Goal: Task Accomplishment & Management: Complete application form

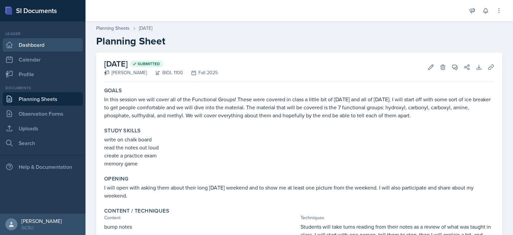
click at [33, 44] on link "Dashboard" at bounding box center [43, 44] width 80 height 13
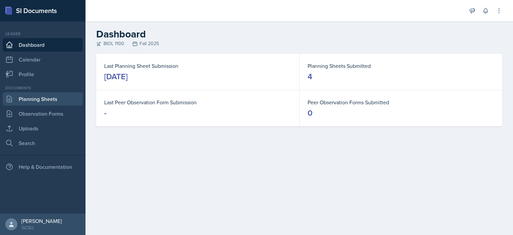
click at [40, 93] on link "Planning Sheets" at bounding box center [43, 98] width 80 height 13
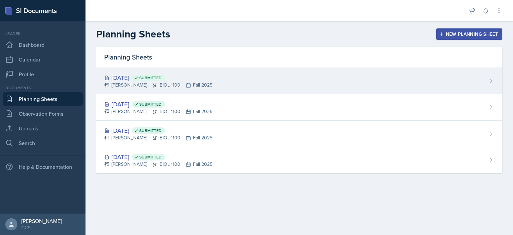
click at [137, 77] on div "Sep 3rd, 2025 Submitted" at bounding box center [158, 77] width 108 height 9
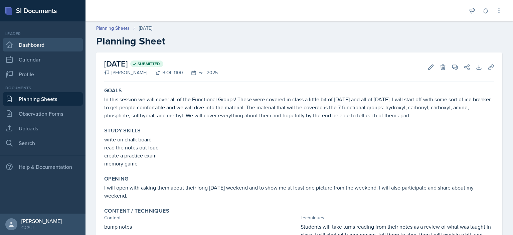
click at [38, 43] on link "Dashboard" at bounding box center [43, 44] width 80 height 13
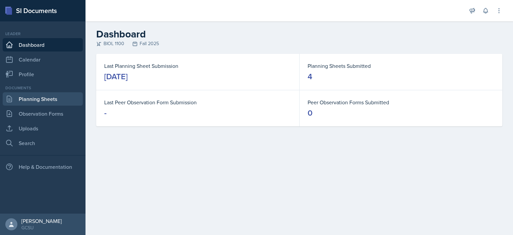
click at [41, 96] on link "Planning Sheets" at bounding box center [43, 98] width 80 height 13
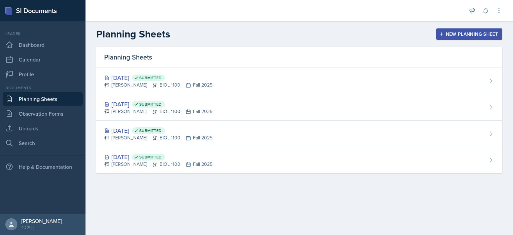
click at [472, 32] on div "New Planning Sheet" at bounding box center [468, 33] width 57 height 5
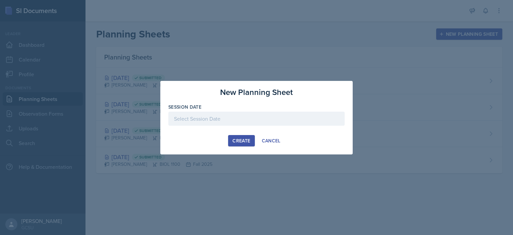
click at [222, 110] on div "Session Date" at bounding box center [256, 107] width 176 height 7
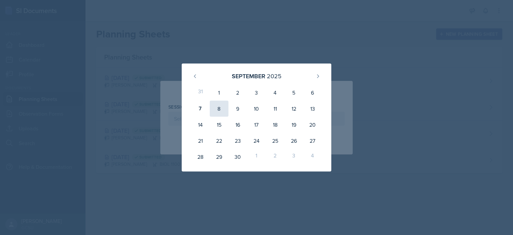
click at [221, 110] on div "8" at bounding box center [219, 108] width 19 height 16
type input "September 8th, 2025"
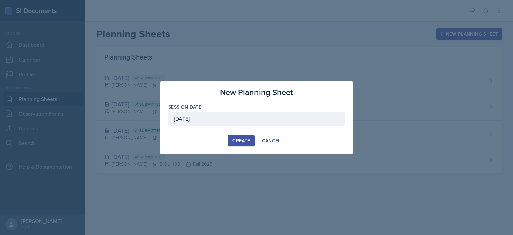
click at [244, 138] on div "Create" at bounding box center [241, 140] width 18 height 5
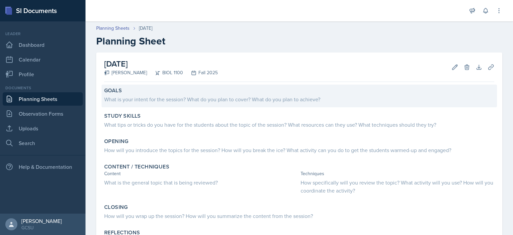
click at [275, 98] on div "What is your intent for the session? What do you plan to cover? What do you pla…" at bounding box center [299, 99] width 390 height 8
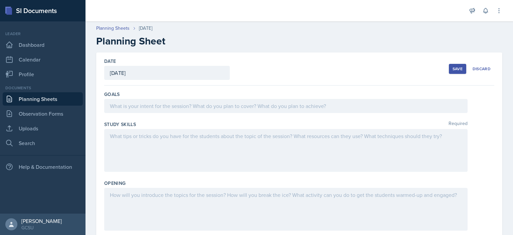
click at [206, 105] on div at bounding box center [285, 106] width 363 height 14
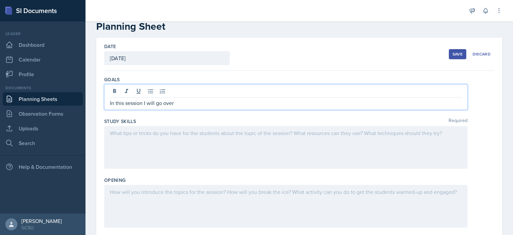
scroll to position [15, 0]
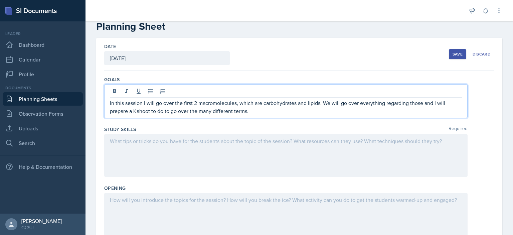
click at [217, 151] on div at bounding box center [285, 155] width 363 height 43
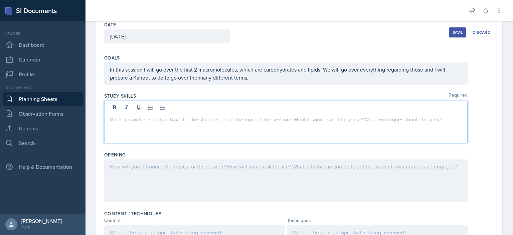
scroll to position [37, 0]
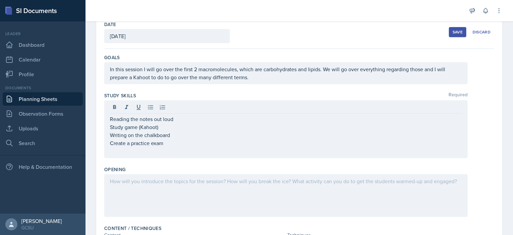
click at [172, 191] on div at bounding box center [285, 195] width 363 height 43
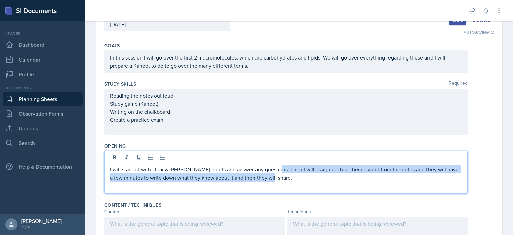
drag, startPoint x: 286, startPoint y: 177, endPoint x: 277, endPoint y: 171, distance: 10.3
click at [277, 171] on p "I will start off with clear & muddy points and answer any questions. Then I wil…" at bounding box center [286, 173] width 352 height 16
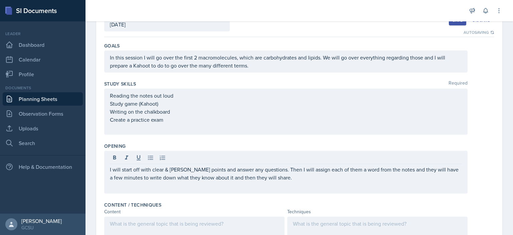
click at [107, 167] on div "I will start off with clear & muddy points and answer any questions. Then I wil…" at bounding box center [285, 172] width 363 height 43
click at [109, 168] on div "I will start off with clear & muddy points and answer any questions. Then I wil…" at bounding box center [285, 172] width 363 height 43
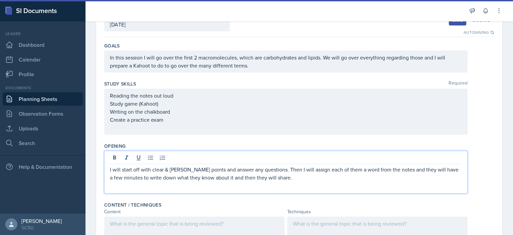
click at [110, 169] on p "I will start off with clear & muddy points and answer any questions. Then I wil…" at bounding box center [286, 173] width 352 height 16
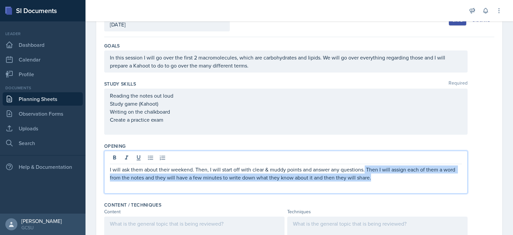
drag, startPoint x: 381, startPoint y: 179, endPoint x: 364, endPoint y: 170, distance: 18.5
click at [364, 170] on p "I will ask them about their weekend. Then, I will start off with clear & muddy …" at bounding box center [286, 173] width 352 height 16
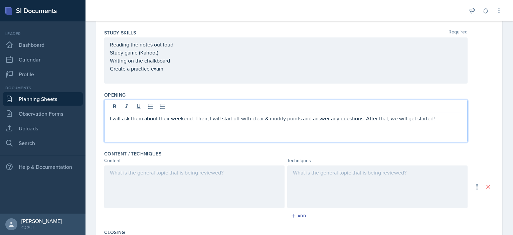
scroll to position [106, 0]
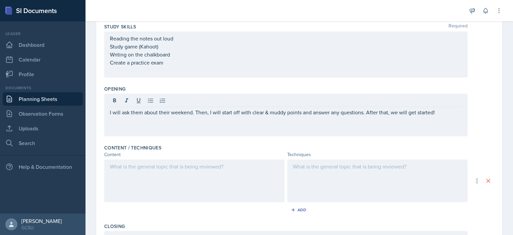
click at [151, 194] on div at bounding box center [194, 180] width 180 height 43
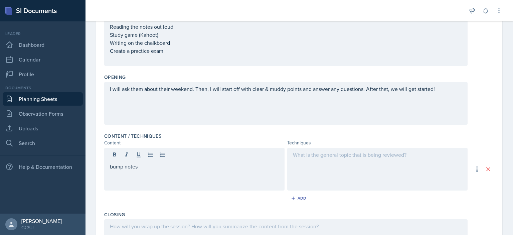
click at [296, 170] on div at bounding box center [377, 169] width 180 height 43
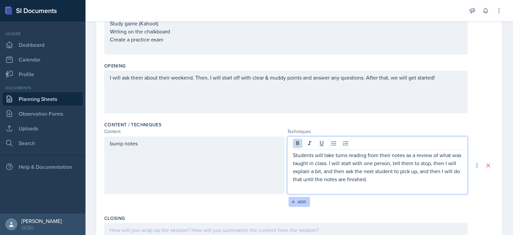
click at [302, 203] on button "Add" at bounding box center [299, 202] width 22 height 10
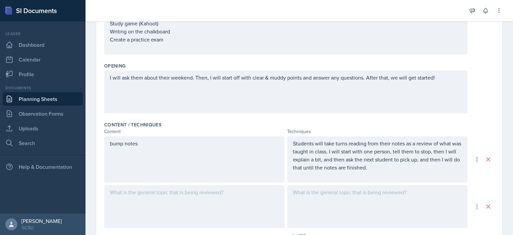
click at [170, 192] on div at bounding box center [194, 206] width 180 height 43
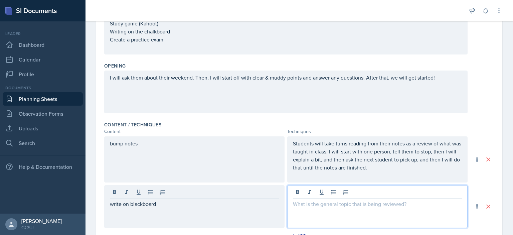
click at [325, 191] on div at bounding box center [377, 206] width 180 height 43
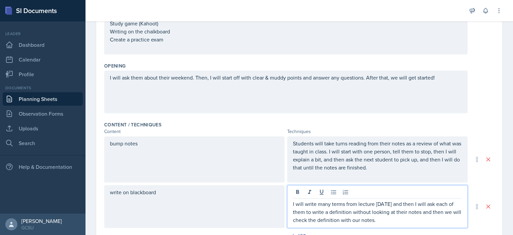
scroll to position [246, 0]
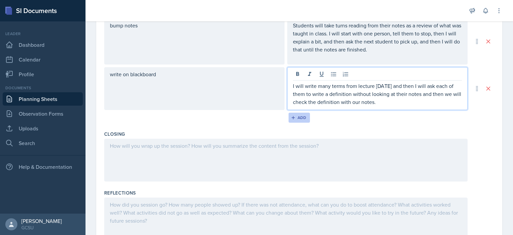
click at [288, 118] on button "Add" at bounding box center [299, 118] width 22 height 10
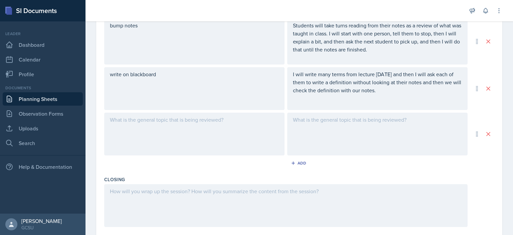
click at [182, 129] on div at bounding box center [194, 134] width 180 height 43
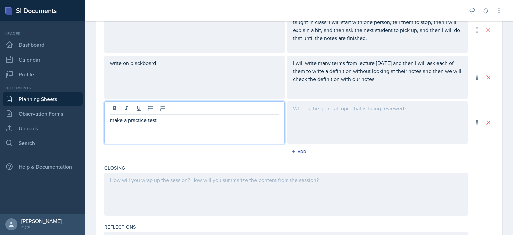
click at [309, 113] on div at bounding box center [377, 122] width 180 height 43
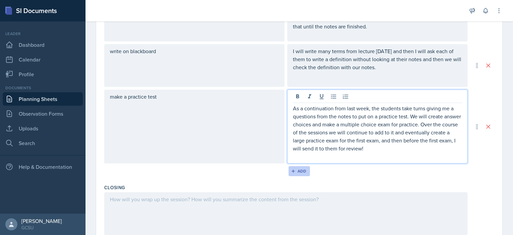
click at [293, 166] on button "Add" at bounding box center [299, 171] width 22 height 10
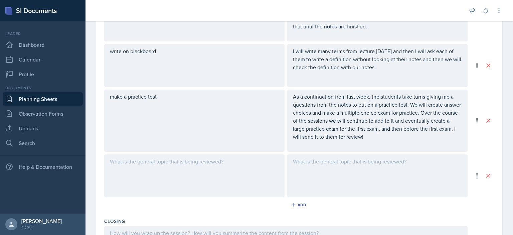
click at [157, 164] on div at bounding box center [194, 175] width 180 height 43
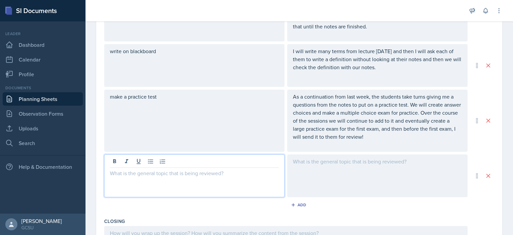
scroll to position [281, 0]
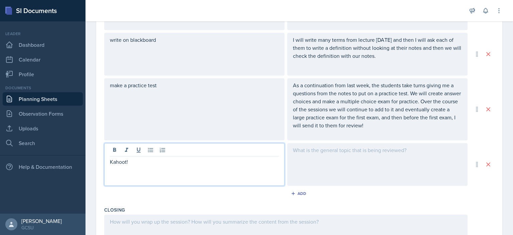
click at [376, 165] on div at bounding box center [377, 164] width 180 height 43
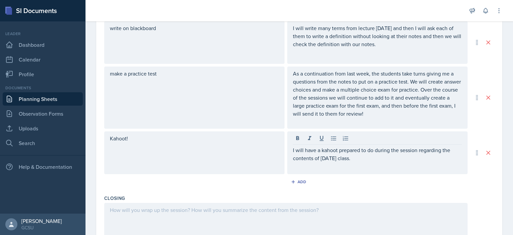
click at [473, 183] on div "Add" at bounding box center [299, 183] width 390 height 13
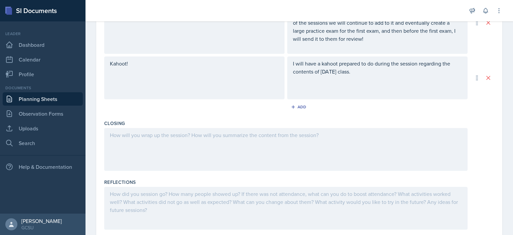
scroll to position [367, 0]
click at [273, 141] on div at bounding box center [285, 149] width 363 height 43
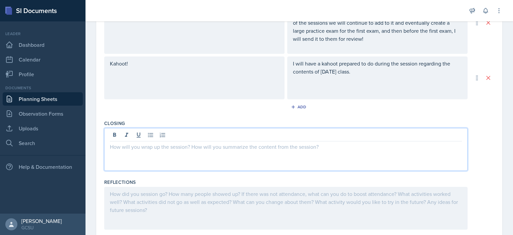
scroll to position [379, 0]
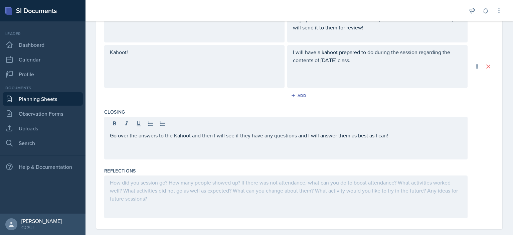
click at [466, 162] on div "Closing Go over the answers to the Kahoot and then I will see if they have any …" at bounding box center [299, 135] width 390 height 59
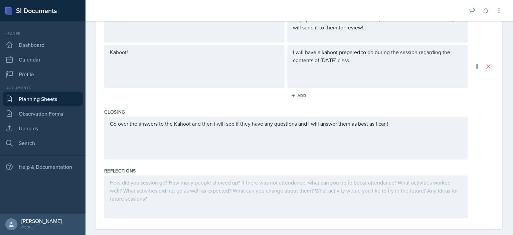
click at [415, 128] on div "Go over the answers to the Kahoot and then I will see if they have any question…" at bounding box center [285, 138] width 363 height 43
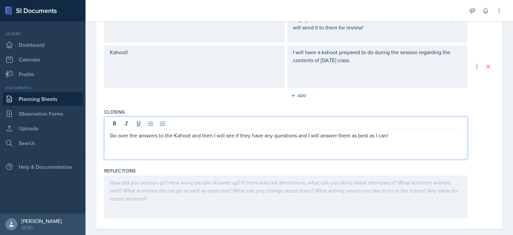
click at [400, 133] on p "Go over the answers to the Kahoot and then I will see if they have any question…" at bounding box center [286, 135] width 352 height 8
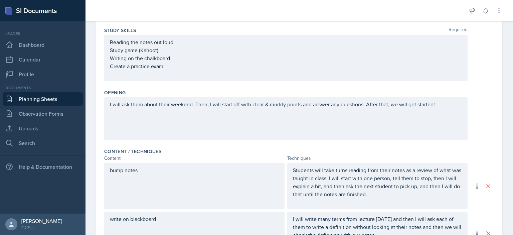
scroll to position [0, 0]
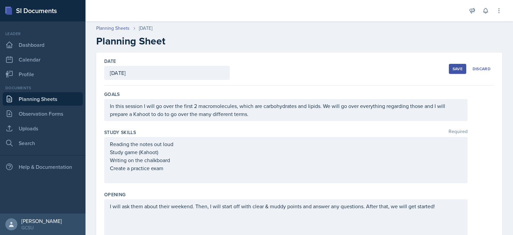
click at [452, 66] on div "Save" at bounding box center [457, 68] width 10 height 5
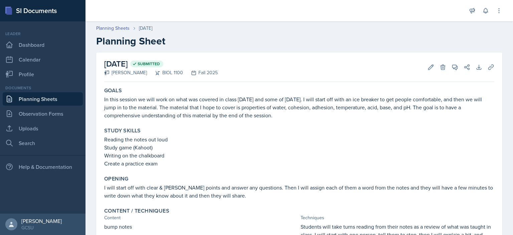
click at [128, 147] on p "Study game (Kahoot)" at bounding box center [299, 147] width 390 height 8
click at [105, 138] on p "Reading the notes out loud" at bounding box center [299, 139] width 390 height 8
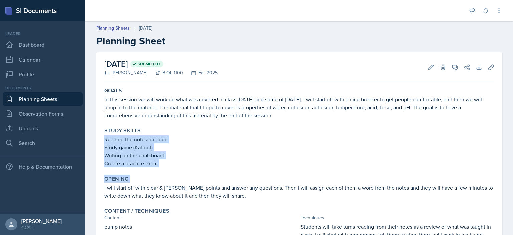
drag, startPoint x: 105, startPoint y: 138, endPoint x: 178, endPoint y: 175, distance: 81.7
click at [106, 142] on p "Reading the notes out loud" at bounding box center [299, 139] width 390 height 8
drag, startPoint x: 106, startPoint y: 140, endPoint x: 172, endPoint y: 168, distance: 72.0
click at [172, 168] on div "Study Skills Reading the notes out loud Study game (Kahoot) Writing on the chal…" at bounding box center [298, 147] width 395 height 45
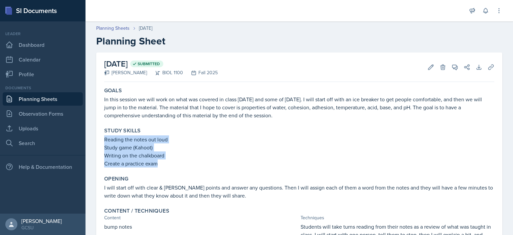
copy div "Reading the notes out loud Study game (Kahoot) Writing on the chalkboard Create…"
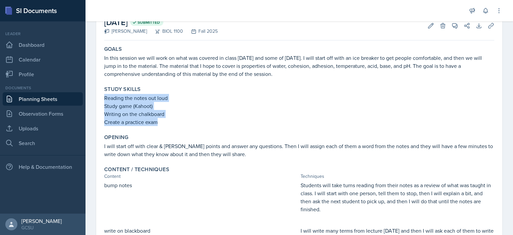
scroll to position [43, 0]
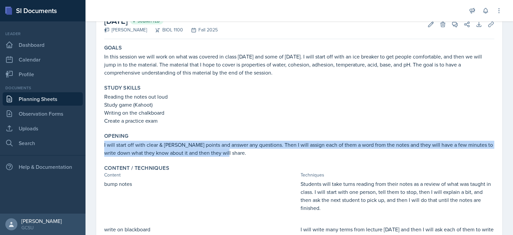
drag, startPoint x: 236, startPoint y: 151, endPoint x: 96, endPoint y: 141, distance: 139.9
click at [96, 141] on div "August 27th, 2025 Submitted Caroline Faison BIOL 1100 Fall 2025 Edit Delete Vie…" at bounding box center [299, 201] width 406 height 382
copy p "I will start off with clear & muddy points and answer any questions. Then I wil…"
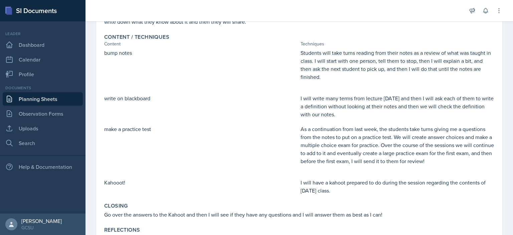
click at [139, 54] on p "bump notes" at bounding box center [201, 53] width 194 height 8
click at [331, 68] on p "Students will take turns reading from their notes as a review of what was taugh…" at bounding box center [397, 65] width 194 height 32
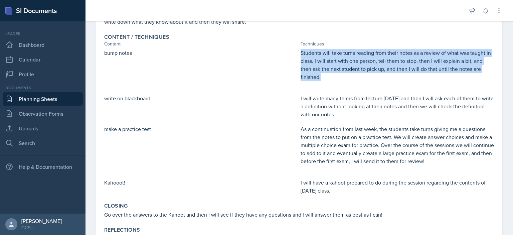
click at [331, 68] on p "Students will take turns reading from their notes as a review of what was taugh…" at bounding box center [397, 65] width 194 height 32
copy p "Students will take turns reading from their notes as a review of what was taugh…"
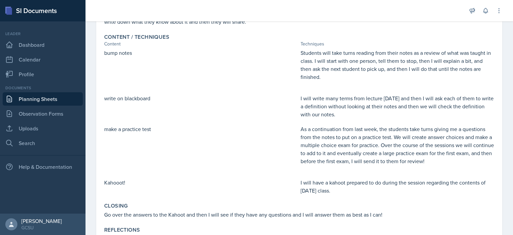
click at [346, 113] on p "I will write many terms from lecture today and then I will ask each of them to …" at bounding box center [397, 106] width 194 height 24
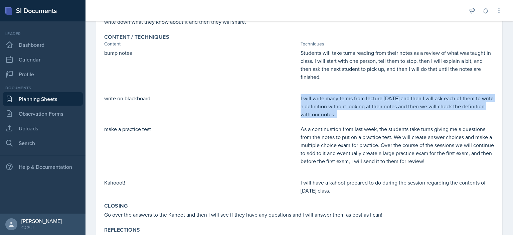
click at [346, 113] on p "I will write many terms from lecture today and then I will ask each of them to …" at bounding box center [397, 106] width 194 height 24
copy div "I will write many terms from lecture today and then I will ask each of them to …"
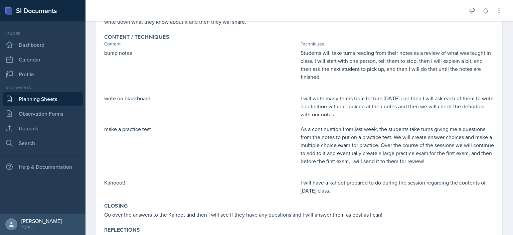
click at [345, 139] on p "As a continuation from last week, the students take turns giving me a questions…" at bounding box center [397, 145] width 194 height 40
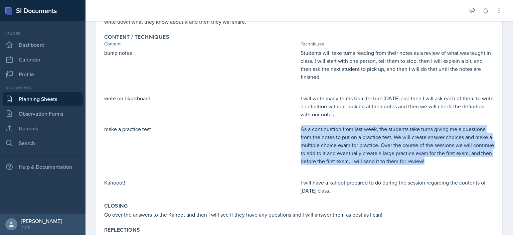
click at [345, 139] on p "As a continuation from last week, the students take turns giving me a questions…" at bounding box center [397, 145] width 194 height 40
copy p "As a continuation from last week, the students take turns giving me a questions…"
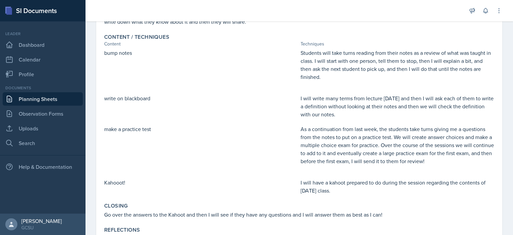
click at [314, 187] on p "I will have a kahoot prepared to do during the session regarding the contents o…" at bounding box center [397, 186] width 194 height 16
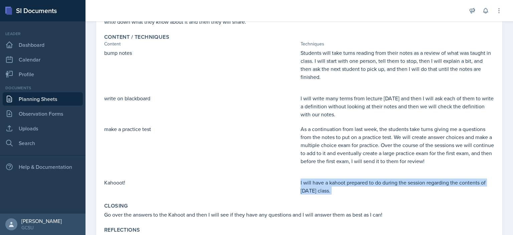
click at [314, 187] on p "I will have a kahoot prepared to do during the session regarding the contents o…" at bounding box center [397, 186] width 194 height 16
copy div "I will have a kahoot prepared to do during the session regarding the contents o…"
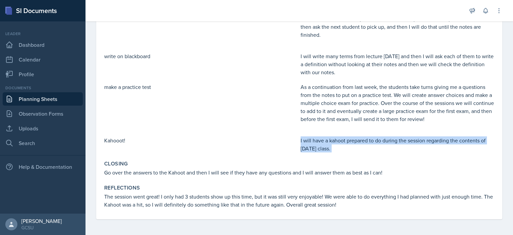
scroll to position [216, 0]
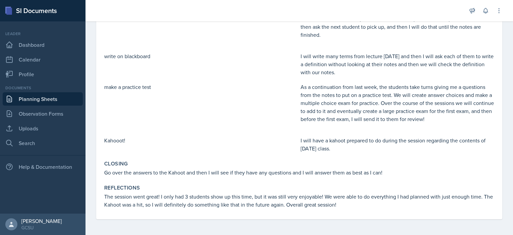
click at [224, 172] on p "Go over the answers to the Kahoot and then I will see if they have any question…" at bounding box center [299, 172] width 390 height 8
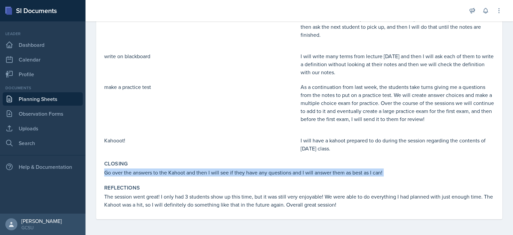
click at [224, 172] on p "Go over the answers to the Kahoot and then I will see if they have any question…" at bounding box center [299, 172] width 390 height 8
copy div "Go over the answers to the Kahoot and then I will see if they have any question…"
